Goal: Transaction & Acquisition: Subscribe to service/newsletter

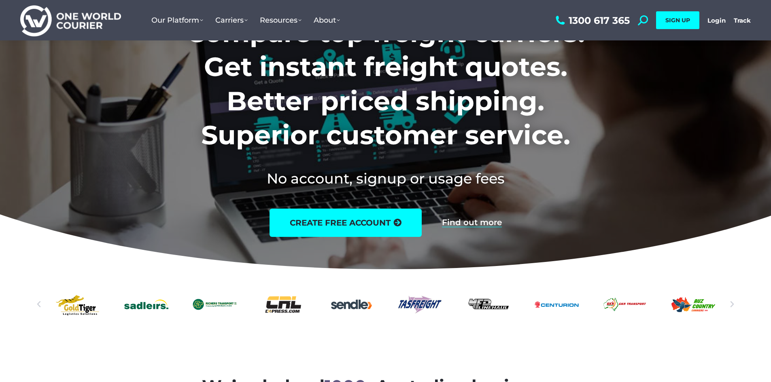
scroll to position [81, 0]
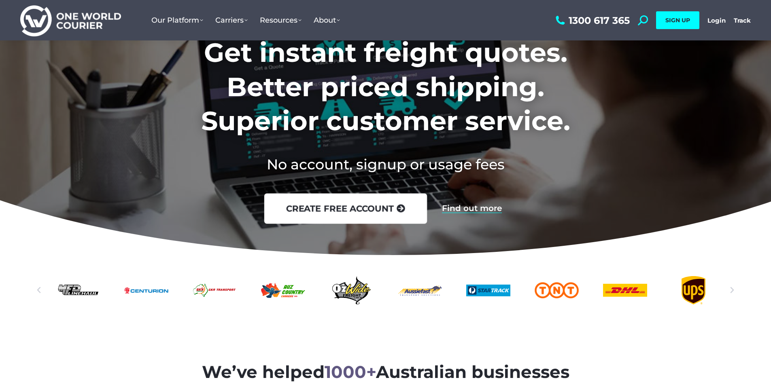
click at [367, 208] on link "create free account" at bounding box center [345, 208] width 163 height 30
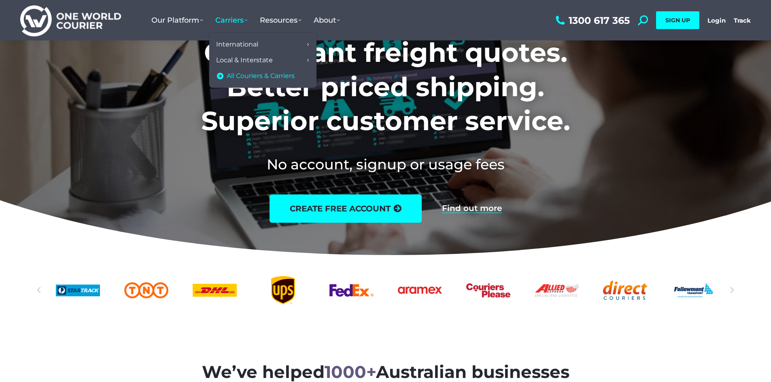
click at [231, 74] on span "All Couriers & Carriers" at bounding box center [261, 76] width 68 height 8
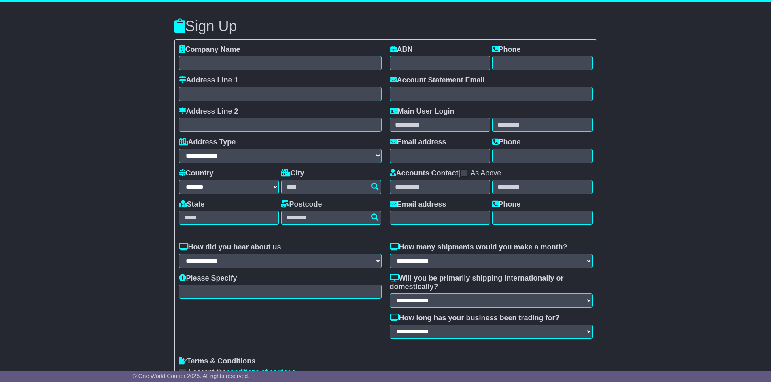
select select "**"
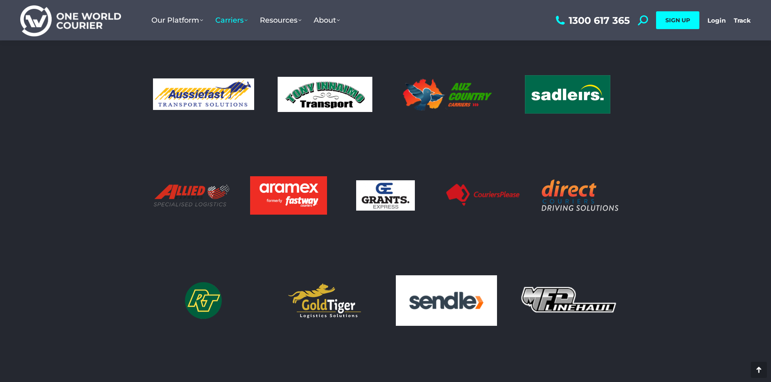
scroll to position [566, 0]
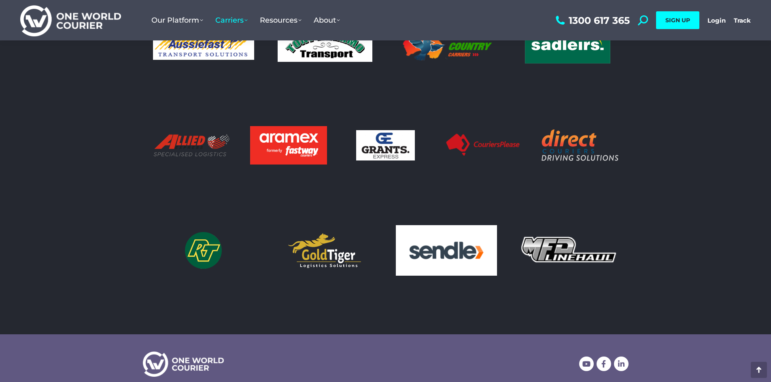
click at [432, 253] on img at bounding box center [446, 250] width 101 height 51
